Goal: Task Accomplishment & Management: Manage account settings

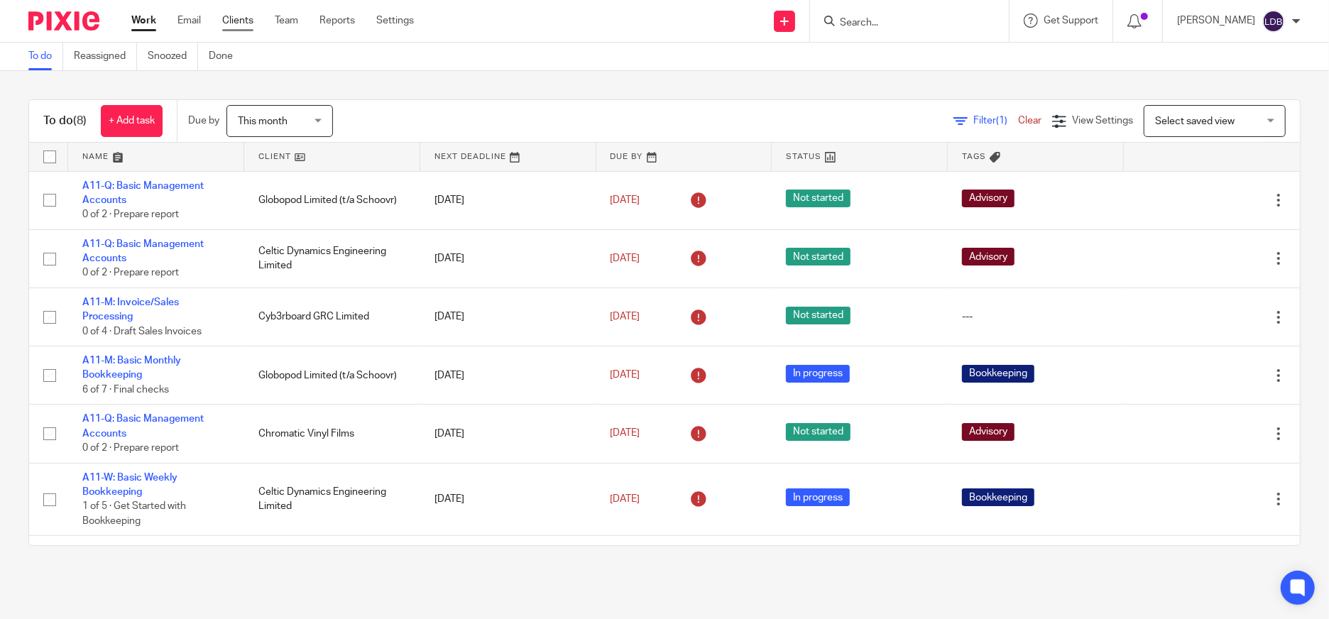
click at [229, 20] on link "Clients" at bounding box center [237, 20] width 31 height 14
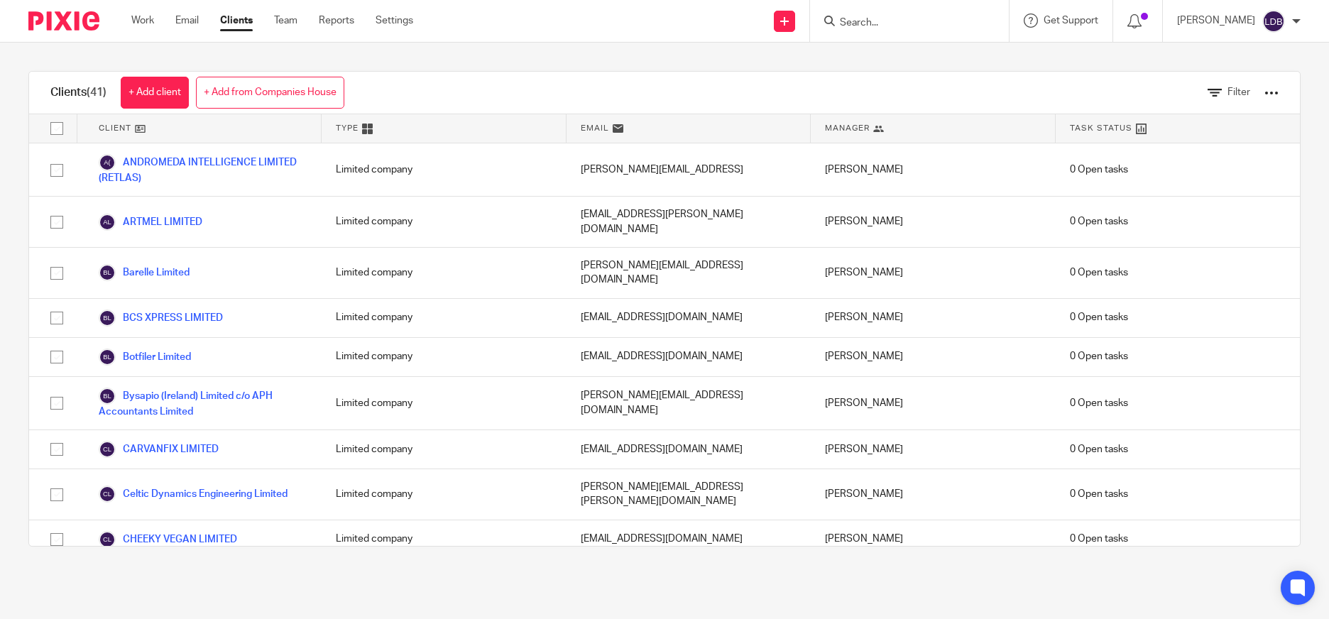
click at [200, 485] on link "Celtic Dynamics Engineering Limited" at bounding box center [193, 493] width 189 height 17
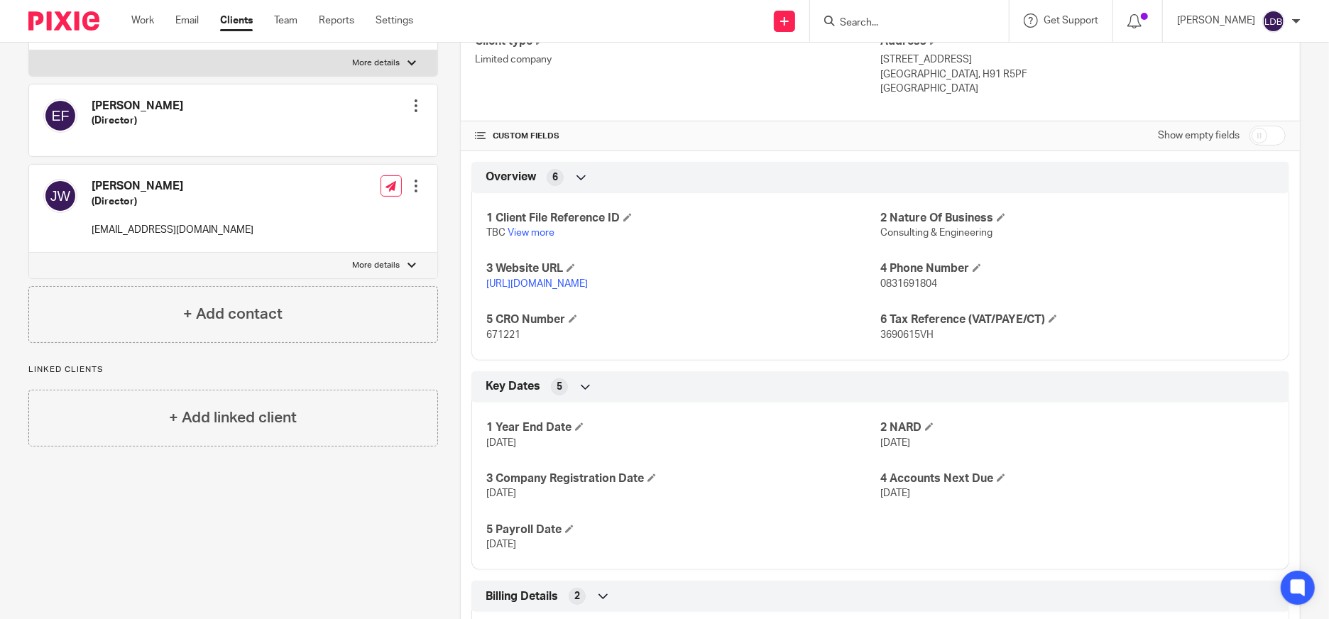
scroll to position [315, 0]
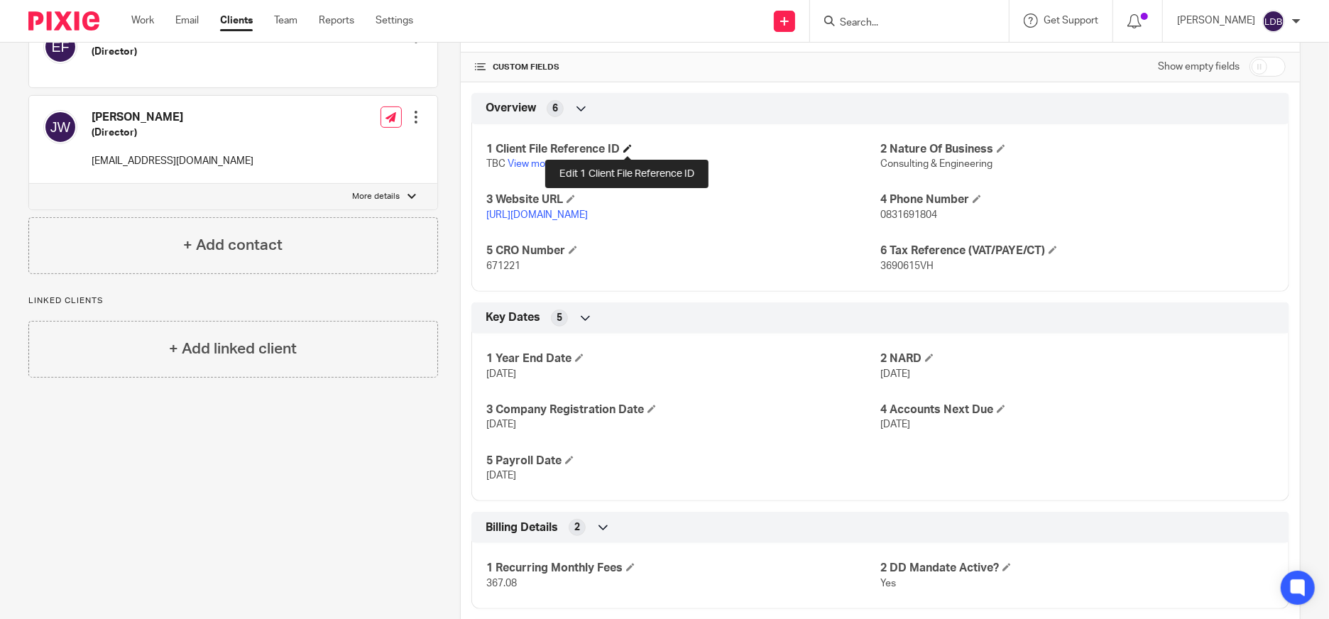
click at [623, 149] on span at bounding box center [627, 148] width 9 height 9
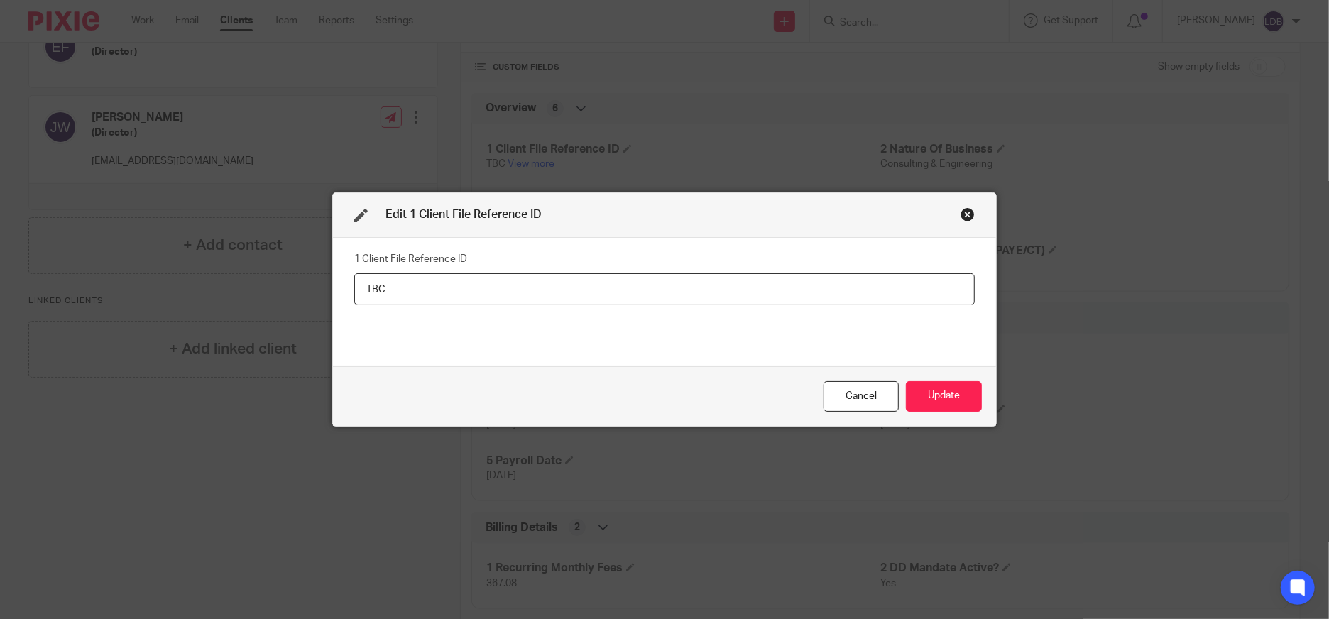
drag, startPoint x: 405, startPoint y: 285, endPoint x: 250, endPoint y: 286, distance: 155.4
click at [250, 285] on div "Edit 1 Client File Reference ID 1 Client File Reference ID TBC Cancel Update" at bounding box center [664, 309] width 1329 height 619
type input "CDE001"
click at [923, 398] on button "Update" at bounding box center [944, 396] width 76 height 31
